Goal: Task Accomplishment & Management: Complete application form

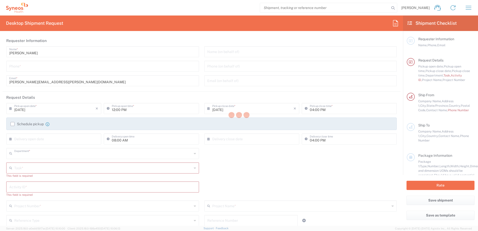
type input "4510"
type input "[US_STATE]"
type input "[GEOGRAPHIC_DATA]"
type input "Syneos Health, LLC-[GEOGRAPHIC_DATA] [GEOGRAPHIC_DATA] [GEOGRAPHIC_DATA]"
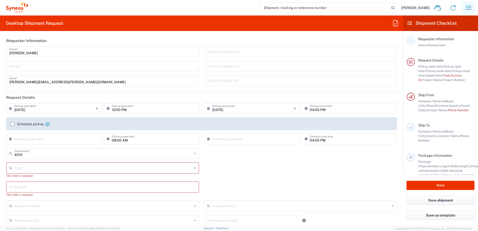
click at [466, 6] on icon "button" at bounding box center [469, 8] width 6 height 4
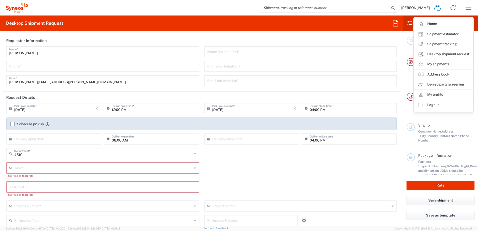
click at [445, 64] on link "My shipments" at bounding box center [444, 64] width 60 height 10
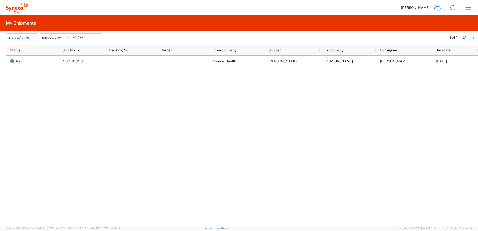
click at [35, 37] on icon "button" at bounding box center [33, 38] width 3 height 4
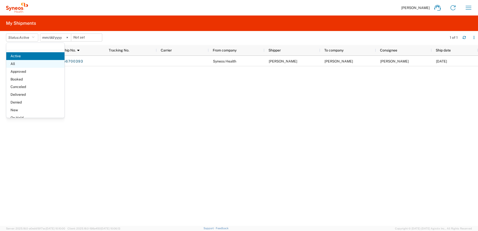
click at [31, 64] on span "All" at bounding box center [35, 64] width 58 height 8
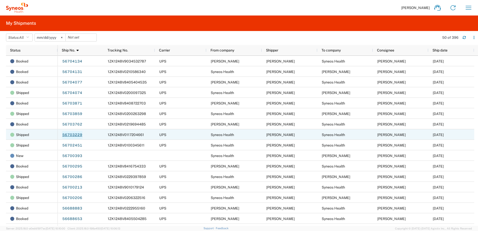
click at [76, 137] on link "56703229" at bounding box center [72, 135] width 21 height 8
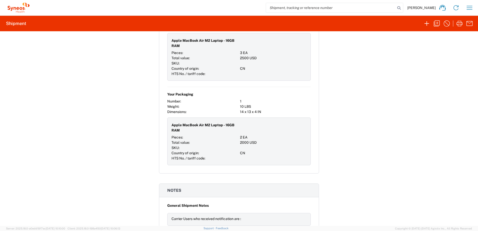
scroll to position [450, 0]
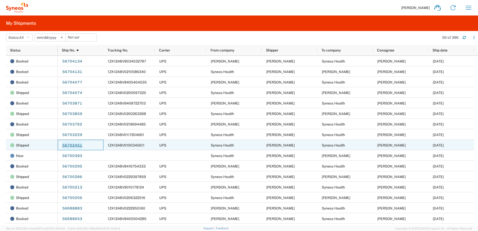
click at [75, 145] on link "56702451" at bounding box center [72, 146] width 21 height 8
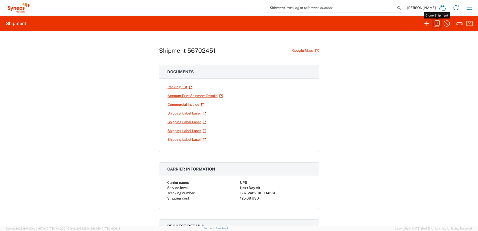
click at [439, 24] on icon "button" at bounding box center [437, 24] width 8 height 8
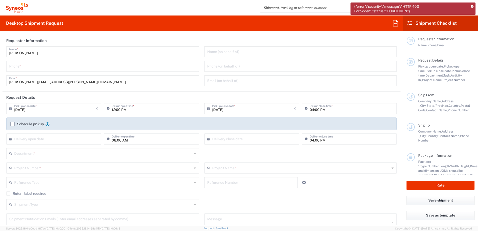
click at [471, 6] on icon at bounding box center [472, 6] width 3 height 3
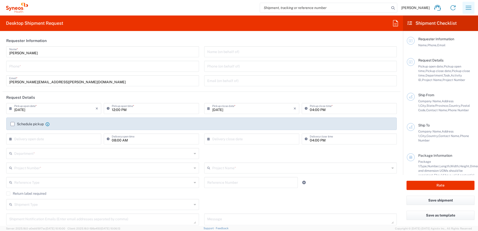
click at [463, 6] on button "button" at bounding box center [469, 8] width 12 height 12
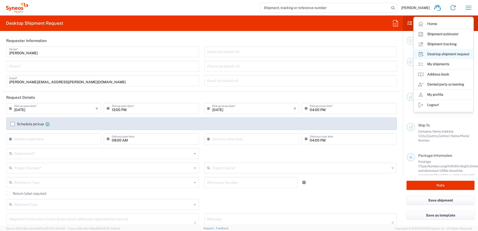
click at [443, 53] on link "Desktop shipment request" at bounding box center [444, 54] width 60 height 10
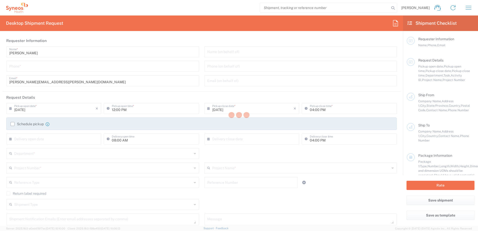
type input "Department"
type input "4510"
type input "Syneos Health, LLC-[GEOGRAPHIC_DATA] [GEOGRAPHIC_DATA] [GEOGRAPHIC_DATA]"
type input "Syneos Health"
type input "[GEOGRAPHIC_DATA]"
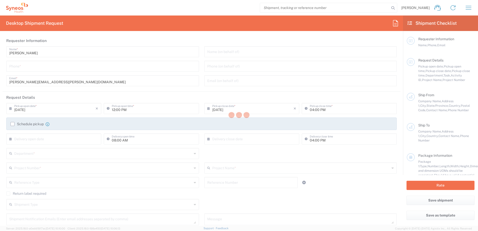
type input "Morrisville"
type input "[US_STATE]"
type input "27560"
type input "[PERSON_NAME]"
type input "[PERSON_NAME][EMAIL_ADDRESS][PERSON_NAME][DOMAIN_NAME]"
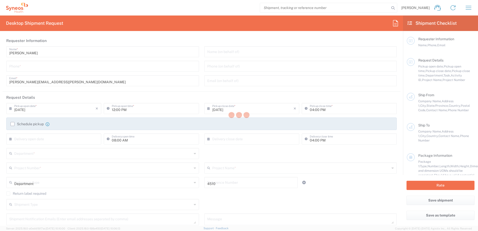
type input "4510"
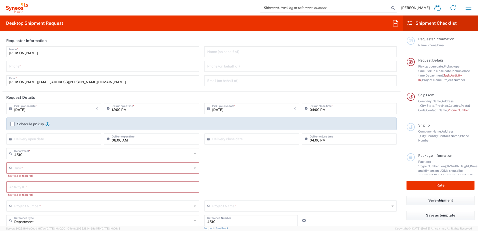
click at [31, 67] on input "tel" at bounding box center [102, 66] width 187 height 9
click at [17, 68] on input "9199867424" at bounding box center [102, 66] width 187 height 9
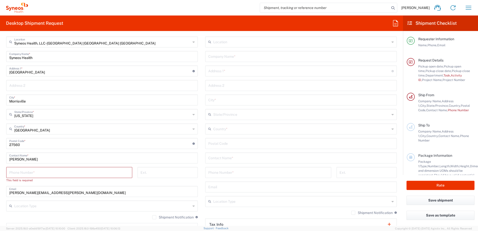
scroll to position [275, 0]
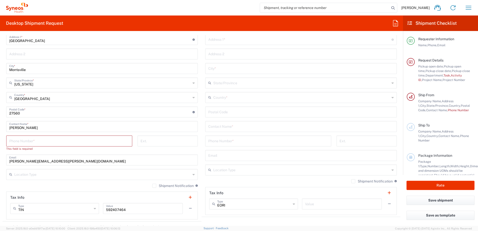
type input "9199867424"
click at [33, 142] on input "tel" at bounding box center [69, 140] width 120 height 9
paste input "9199867424"
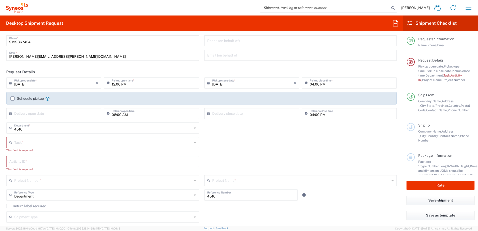
scroll to position [50, 0]
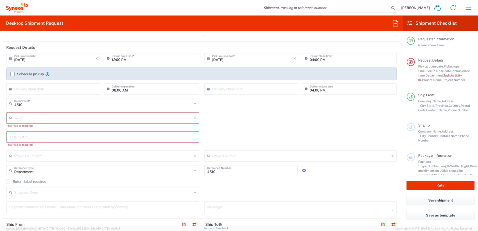
type input "9199867424"
click at [53, 118] on input "text" at bounding box center [103, 117] width 178 height 9
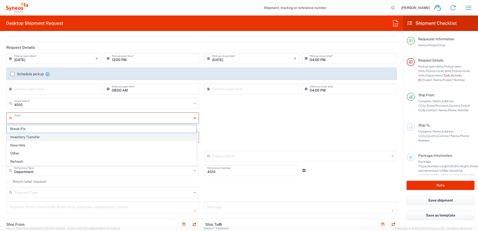
click at [33, 137] on span "Inventory Transfer" at bounding box center [102, 137] width 190 height 8
type input "Inventory Transfer"
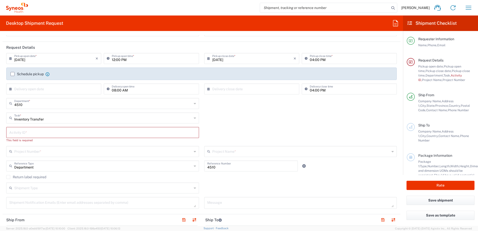
click at [72, 130] on input "text" at bounding box center [102, 132] width 187 height 9
paste input "SCTASK2682102"
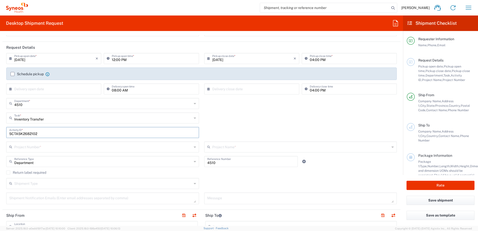
type input "SCTASK2682102"
click at [35, 149] on input "text" at bounding box center [103, 146] width 178 height 9
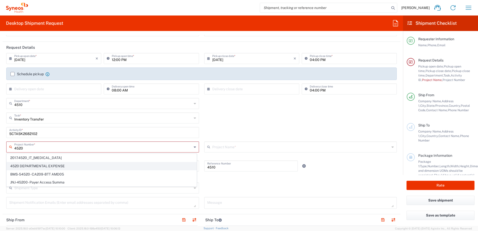
click at [31, 165] on span "4520 DEPARTMENTAL EXPENSE" at bounding box center [102, 166] width 190 height 8
type input "4520 DEPARTMENTAL EXPENSE"
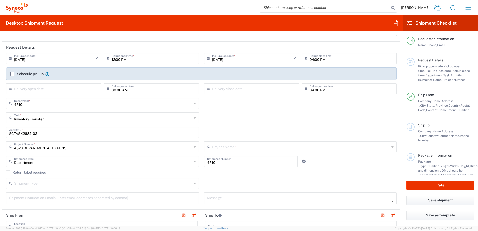
type input "4520 DEPARTMENTAL EXPENSE"
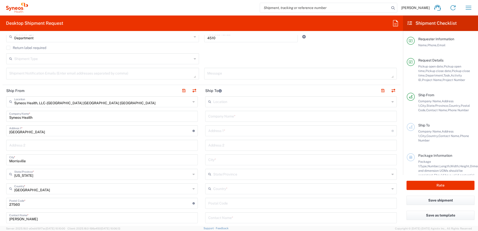
scroll to position [175, 0]
click at [223, 117] on input "text" at bounding box center [301, 115] width 186 height 9
type input "Syneos Health"
click at [238, 132] on input "text" at bounding box center [299, 130] width 183 height 9
paste input "[STREET_ADDRESS]"
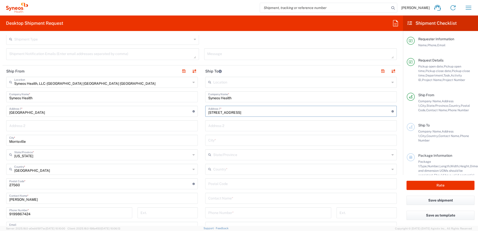
scroll to position [225, 0]
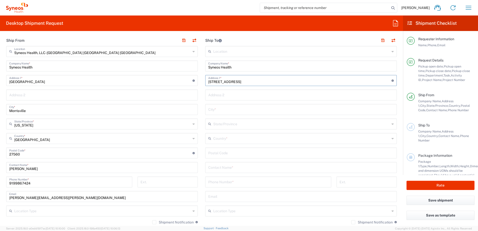
type input "[STREET_ADDRESS]"
click at [237, 141] on input "text" at bounding box center [301, 138] width 177 height 9
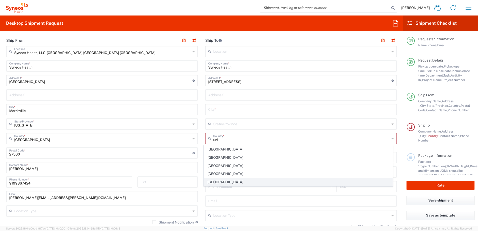
click at [215, 179] on span "[GEOGRAPHIC_DATA]" at bounding box center [298, 182] width 189 height 8
type input "[GEOGRAPHIC_DATA]"
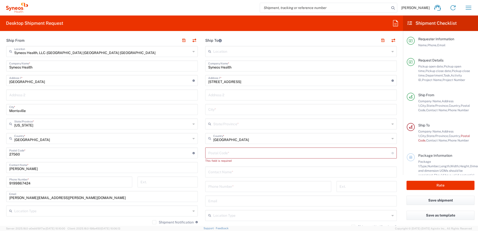
click at [217, 125] on input "text" at bounding box center [301, 123] width 177 height 9
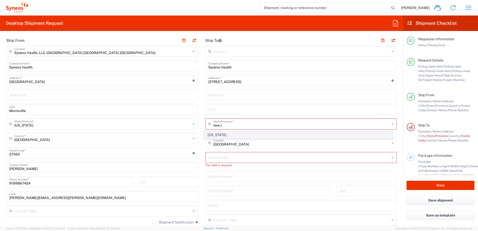
click at [217, 136] on span "[US_STATE]" at bounding box center [298, 135] width 189 height 8
type input "[US_STATE]"
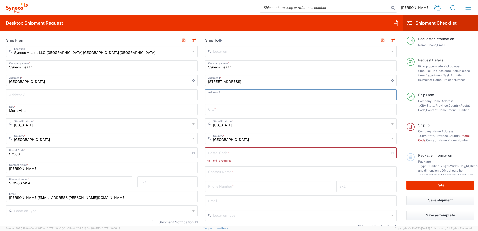
drag, startPoint x: 235, startPoint y: 92, endPoint x: 214, endPoint y: 60, distance: 38.8
click at [235, 92] on input "text" at bounding box center [301, 94] width 186 height 9
paste input "3rd Floor"
type input "3rd Floor"
click at [217, 106] on input "text" at bounding box center [301, 109] width 186 height 9
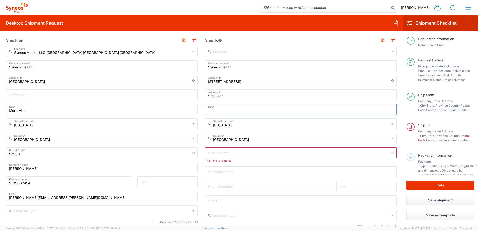
paste input "Bridgewater"
type input "Bridgewater"
click at [222, 152] on input "undefined" at bounding box center [299, 152] width 183 height 9
paste input "08807"
type input "08807"
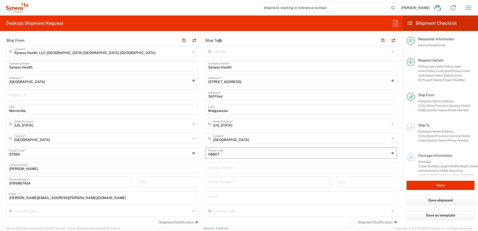
click at [221, 167] on input "text" at bounding box center [301, 167] width 186 height 9
paste input "[PERSON_NAME]"
type input "[PERSON_NAME]"
click at [222, 183] on input "tel" at bounding box center [268, 181] width 120 height 9
paste input "[PHONE_NUMBER]"
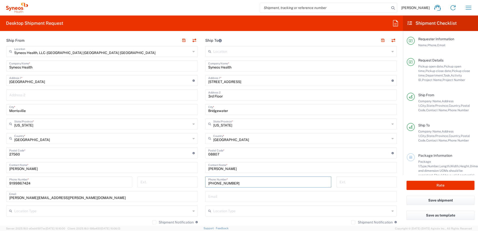
type input "[PHONE_NUMBER]"
click at [218, 197] on input "text" at bounding box center [301, 196] width 186 height 9
paste input "[PERSON_NAME][EMAIL_ADDRESS][PERSON_NAME][DOMAIN_NAME]"
type input "[PERSON_NAME][EMAIL_ADDRESS][PERSON_NAME][DOMAIN_NAME]"
click at [251, 209] on input "text" at bounding box center [301, 210] width 177 height 9
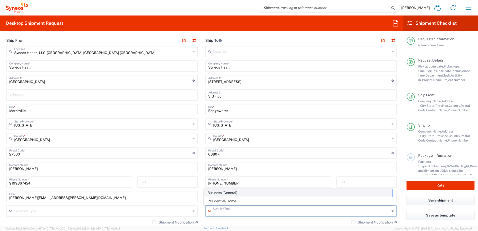
click at [232, 194] on span "Business (General)" at bounding box center [298, 193] width 189 height 8
type input "Business (General)"
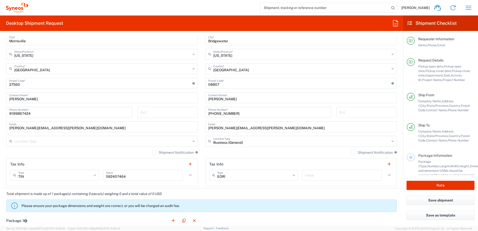
scroll to position [375, 0]
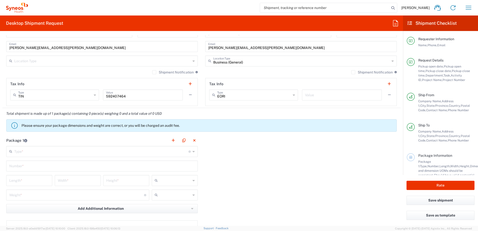
click at [58, 150] on input "text" at bounding box center [101, 151] width 174 height 9
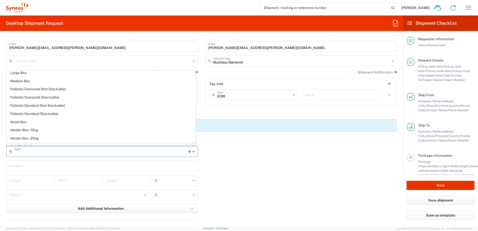
scroll to position [15, 0]
click at [42, 139] on span "Your Packaging" at bounding box center [101, 142] width 189 height 8
type input "Your Packaging"
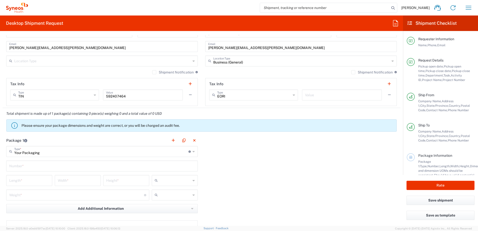
click at [15, 166] on input "text" at bounding box center [102, 165] width 186 height 9
type input "1"
click at [23, 179] on input "number" at bounding box center [29, 180] width 40 height 9
type input "14"
click at [74, 182] on input "number" at bounding box center [78, 180] width 40 height 9
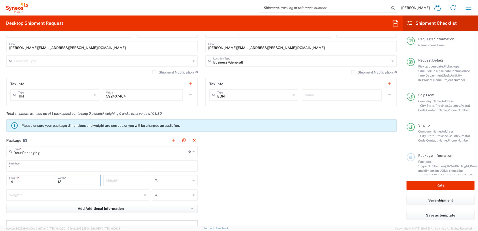
type input "13"
click at [114, 181] on input "number" at bounding box center [126, 180] width 40 height 9
type input "4"
click at [171, 178] on input "text" at bounding box center [175, 181] width 31 height 8
click at [159, 206] on span "in" at bounding box center [173, 208] width 45 height 8
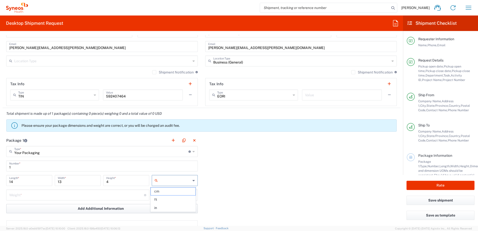
type input "in"
click at [82, 193] on input "number" at bounding box center [76, 194] width 135 height 9
type input "15"
click at [162, 196] on input "text" at bounding box center [175, 195] width 31 height 8
click at [156, 213] on span "lbs" at bounding box center [173, 214] width 45 height 8
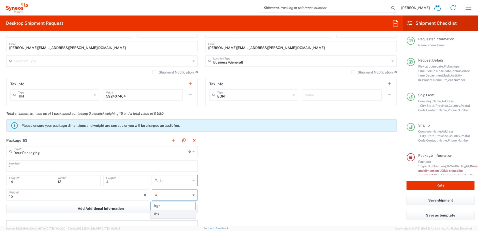
type input "lbs"
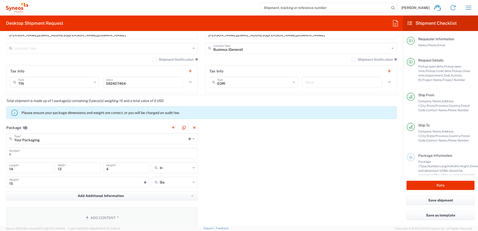
scroll to position [400, 0]
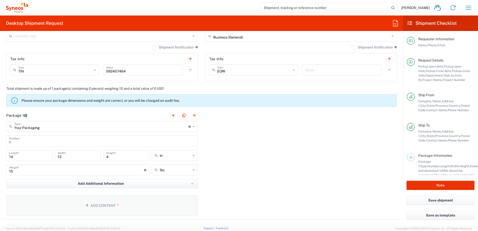
click at [114, 203] on button "Add Content *" at bounding box center [102, 205] width 192 height 21
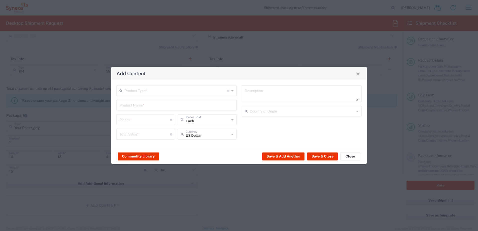
click at [141, 91] on input "text" at bounding box center [176, 90] width 103 height 9
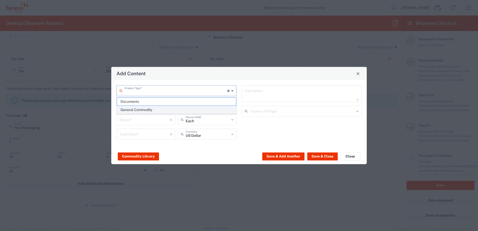
click at [137, 110] on span "General Commodity" at bounding box center [176, 110] width 119 height 8
type input "General Commodity"
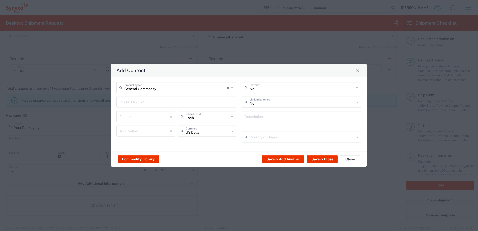
click at [137, 103] on input "text" at bounding box center [177, 102] width 114 height 9
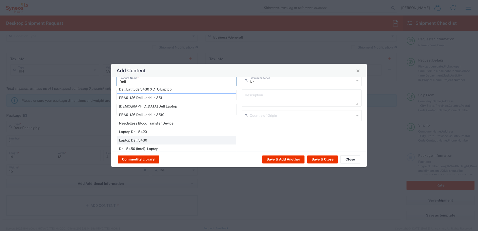
scroll to position [43, 0]
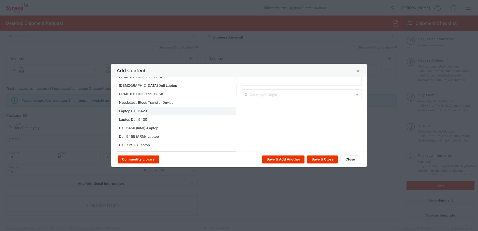
click at [149, 109] on div "Laptop Dell 5420" at bounding box center [176, 111] width 119 height 9
type input "Laptop Dell 5420"
type textarea "Laptop Latitude Dell 5420"
type input "[GEOGRAPHIC_DATA]"
type input "Yes"
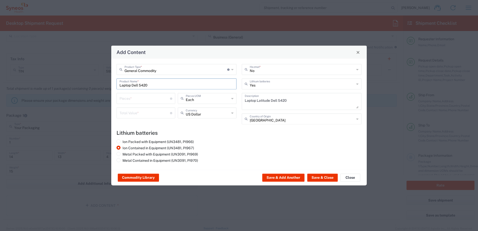
scroll to position [0, 0]
click at [146, 100] on input "number" at bounding box center [145, 98] width 51 height 9
type input "3"
click at [143, 115] on input "number" at bounding box center [145, 112] width 51 height 9
type input "2500"
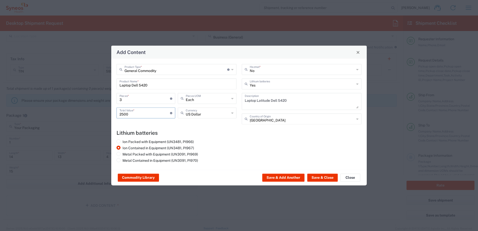
click at [248, 142] on div "Ion Packed with Equipment (UN3481, PI966) Ion Contained in Equipment (UN3481, P…" at bounding box center [239, 152] width 250 height 25
click at [325, 177] on button "Save & Close" at bounding box center [322, 178] width 31 height 8
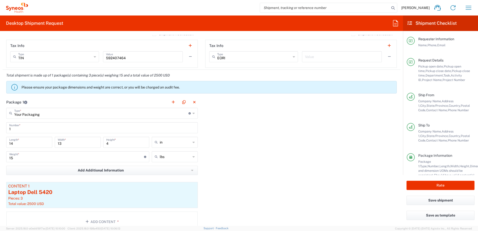
scroll to position [425, 0]
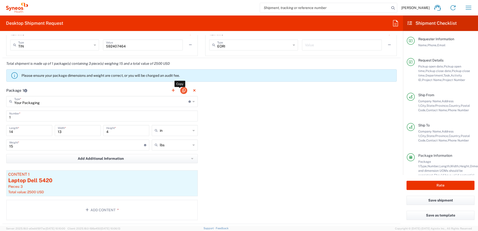
click at [183, 89] on button "button" at bounding box center [183, 90] width 7 height 7
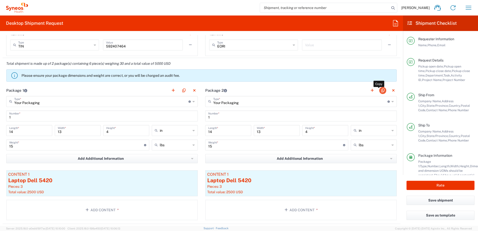
click at [380, 91] on button "button" at bounding box center [382, 90] width 7 height 7
type input "Your Packaging"
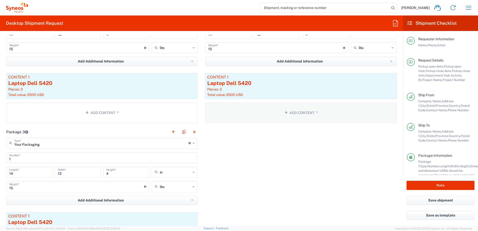
scroll to position [525, 0]
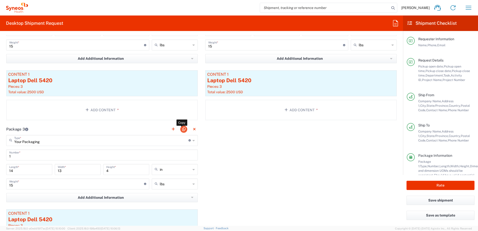
click at [184, 129] on button "button" at bounding box center [183, 129] width 7 height 7
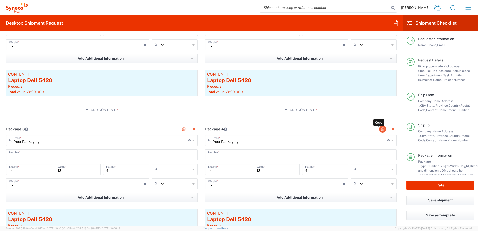
click at [381, 129] on button "button" at bounding box center [382, 129] width 7 height 7
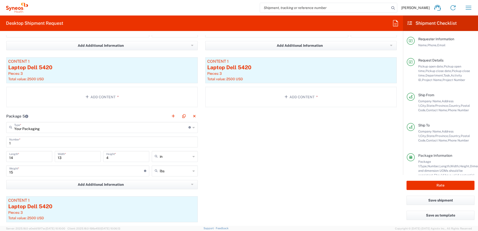
scroll to position [675, 0]
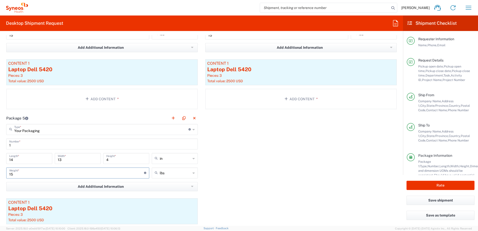
click at [21, 174] on input "15" at bounding box center [76, 172] width 135 height 9
drag, startPoint x: 27, startPoint y: 175, endPoint x: -4, endPoint y: 173, distance: 30.8
click at [0, 173] on html "[PERSON_NAME] Home Shipment estimator Shipment tracking Desktop shipment reques…" at bounding box center [239, 115] width 478 height 231
type input "10"
click at [278, 190] on div "Package 1 Your Packaging Type * Material used to package goods Envelope Large B…" at bounding box center [202, 43] width 398 height 417
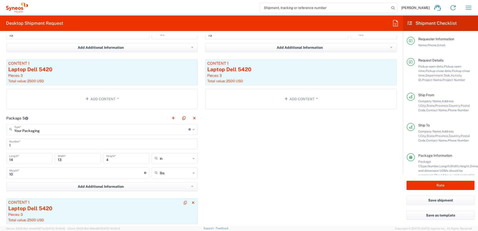
click at [94, 204] on div "Content 1" at bounding box center [102, 202] width 188 height 5
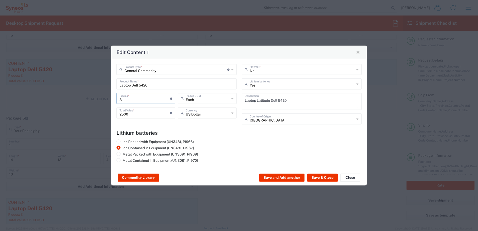
click at [132, 99] on input "3" at bounding box center [145, 98] width 51 height 9
click at [137, 114] on input "2500" at bounding box center [145, 112] width 51 height 9
drag, startPoint x: 116, startPoint y: 116, endPoint x: 102, endPoint y: 116, distance: 13.3
click at [102, 116] on div "Edit Content 1 General Commodity Product Type * Document: Paper document genera…" at bounding box center [239, 115] width 478 height 231
click at [196, 133] on h4 "Lithium batteries" at bounding box center [239, 133] width 245 height 6
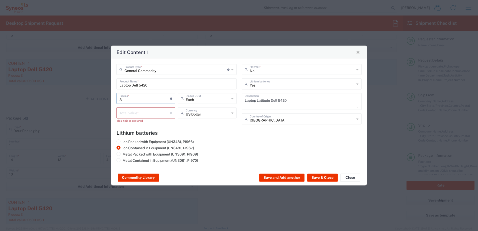
click at [134, 100] on input "3" at bounding box center [145, 98] width 51 height 9
drag, startPoint x: 138, startPoint y: 100, endPoint x: 109, endPoint y: 100, distance: 29.3
click at [109, 100] on div "Edit Content 1 General Commodity Product Type * Document: Paper document genera…" at bounding box center [239, 115] width 478 height 231
type input "1"
click at [139, 112] on input "number" at bounding box center [145, 112] width 51 height 9
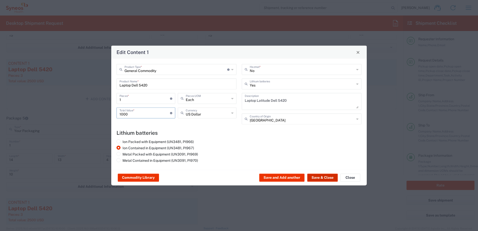
type input "1000"
click at [330, 177] on button "Save & Close" at bounding box center [322, 178] width 31 height 8
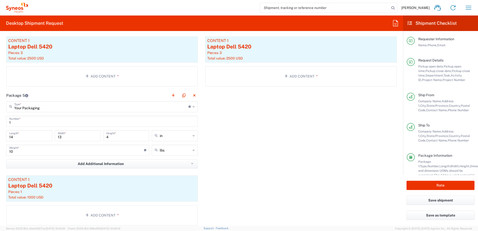
scroll to position [725, 0]
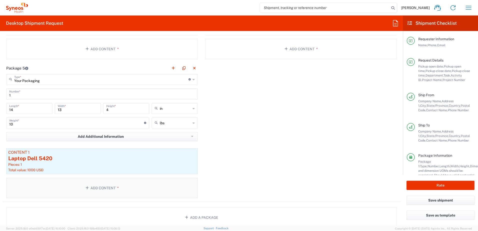
click at [111, 191] on button "Add Content *" at bounding box center [102, 188] width 192 height 21
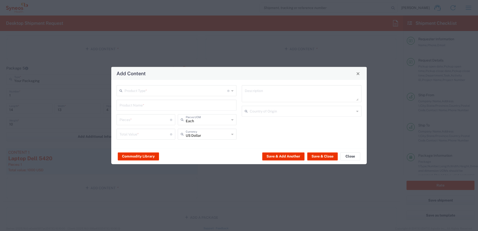
click at [150, 89] on input "text" at bounding box center [176, 90] width 103 height 9
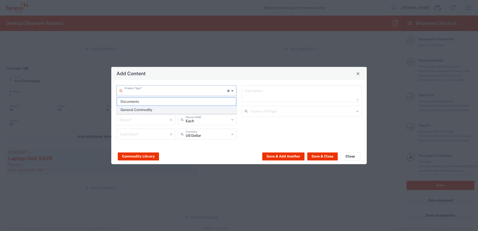
click at [146, 108] on span "General Commodity" at bounding box center [176, 110] width 119 height 8
type input "General Commodity"
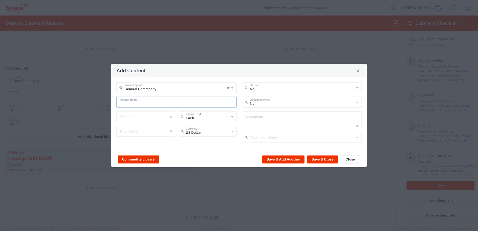
click at [148, 106] on input "text" at bounding box center [177, 102] width 114 height 9
drag, startPoint x: 136, startPoint y: 114, endPoint x: 152, endPoint y: 112, distance: 16.2
click at [136, 114] on div "Dell 5455 (ARM) - Laptop" at bounding box center [176, 114] width 119 height 9
type input "Dell 5455 (ARM) - Laptop"
type textarea "Laptop"
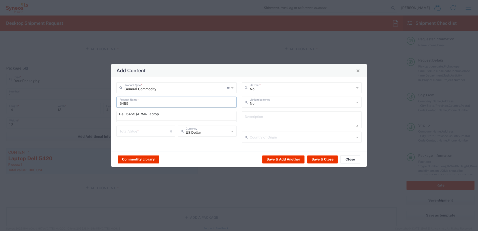
type input "[GEOGRAPHIC_DATA]"
type input "Yes"
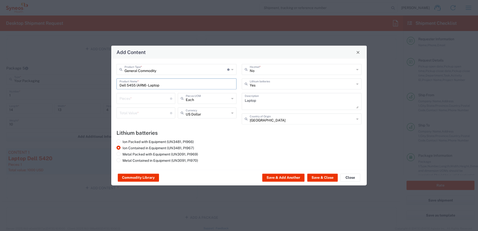
click at [138, 100] on input "number" at bounding box center [145, 98] width 51 height 9
type input "1"
click at [136, 111] on input "number" at bounding box center [145, 112] width 51 height 9
type input "1500"
click at [316, 175] on button "Save & Close" at bounding box center [322, 178] width 31 height 8
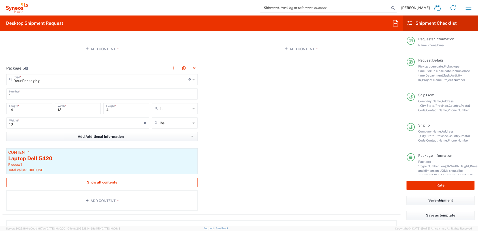
click at [105, 182] on span "Show all contents" at bounding box center [102, 182] width 30 height 5
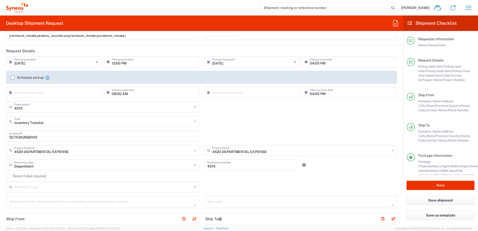
scroll to position [0, 0]
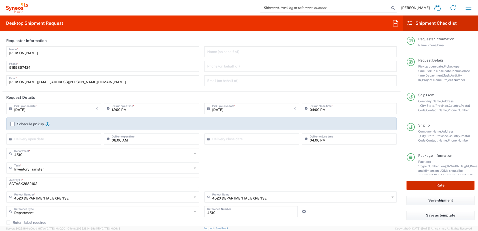
click at [442, 186] on button "Rate" at bounding box center [441, 185] width 68 height 9
type input "4520 DEPARTMENTAL EXPENSE"
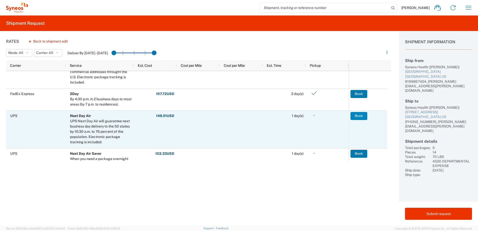
click at [358, 115] on button "Book" at bounding box center [359, 116] width 17 height 8
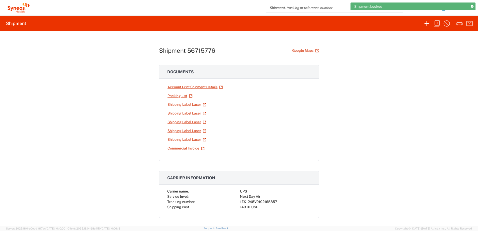
click at [256, 203] on div "1ZK1248V0102165857" at bounding box center [275, 201] width 71 height 5
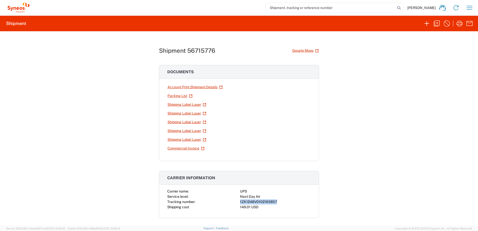
copy div "1ZK1248V0102165857"
